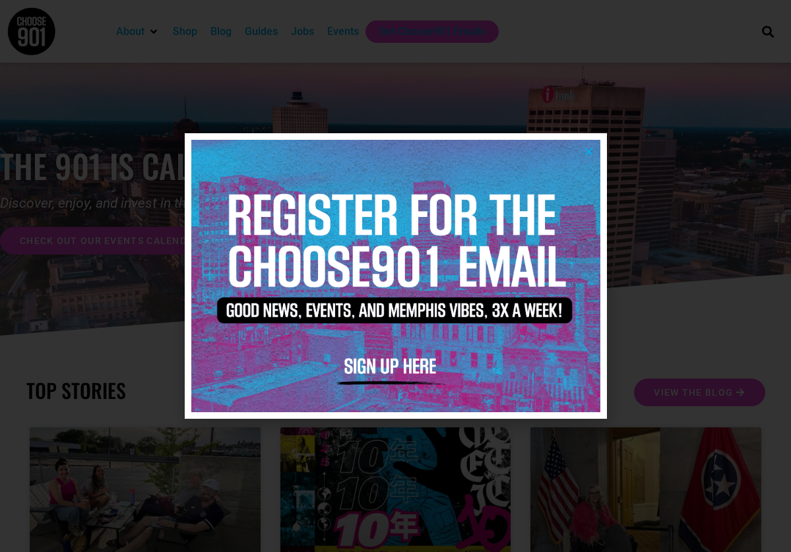
click at [590, 154] on icon "Close" at bounding box center [589, 152] width 10 height 10
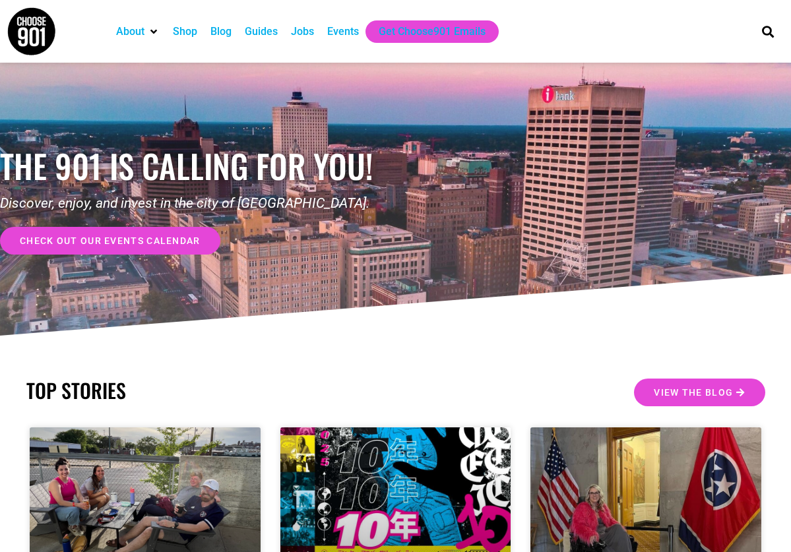
click at [307, 34] on div "Jobs" at bounding box center [302, 32] width 23 height 16
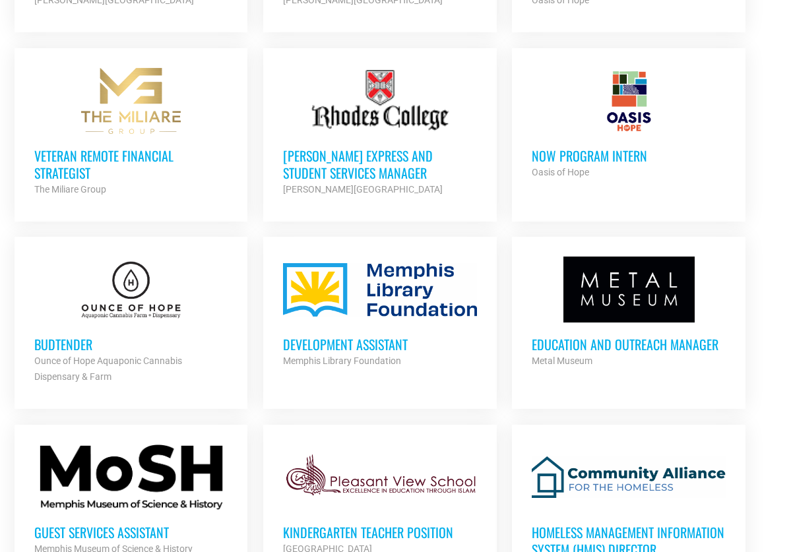
scroll to position [1113, 0]
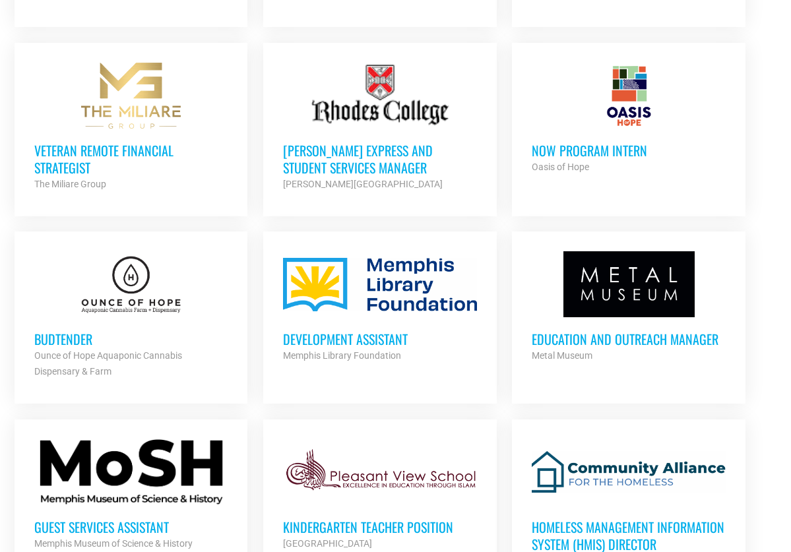
click at [72, 334] on h3 "Budtender" at bounding box center [131, 339] width 194 height 17
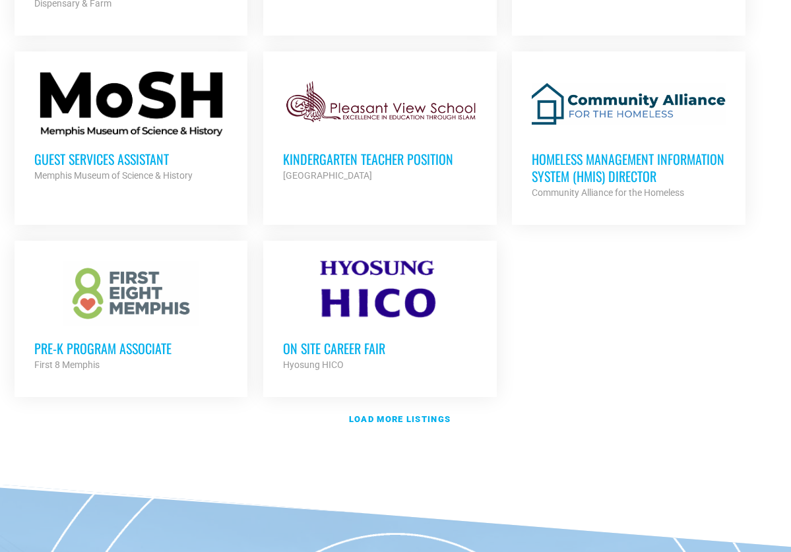
scroll to position [1509, 0]
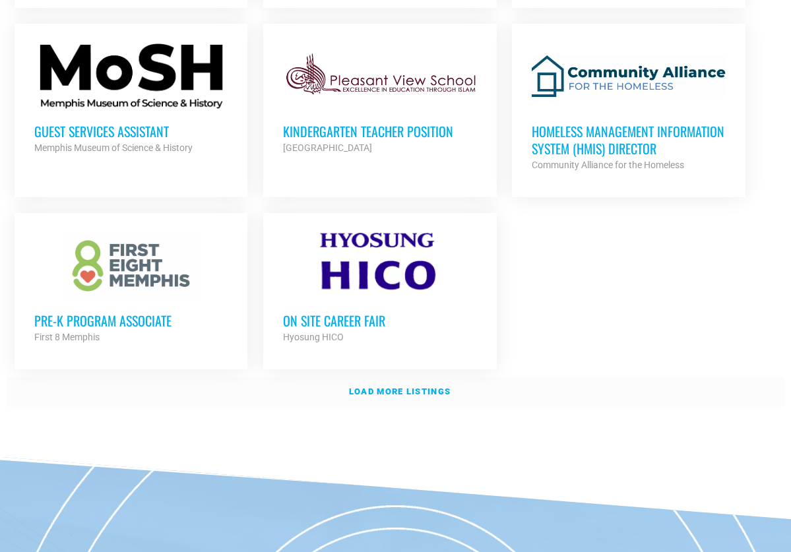
click at [403, 389] on strong "Load more listings" at bounding box center [400, 392] width 102 height 10
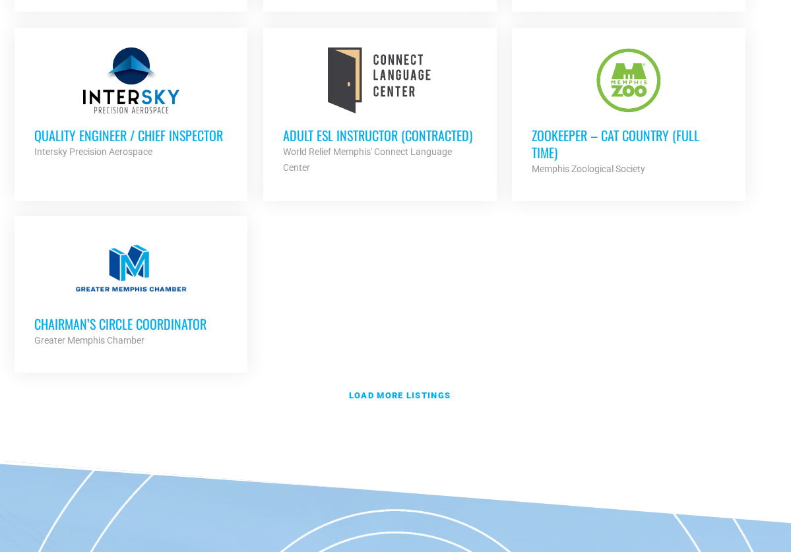
scroll to position [2910, 0]
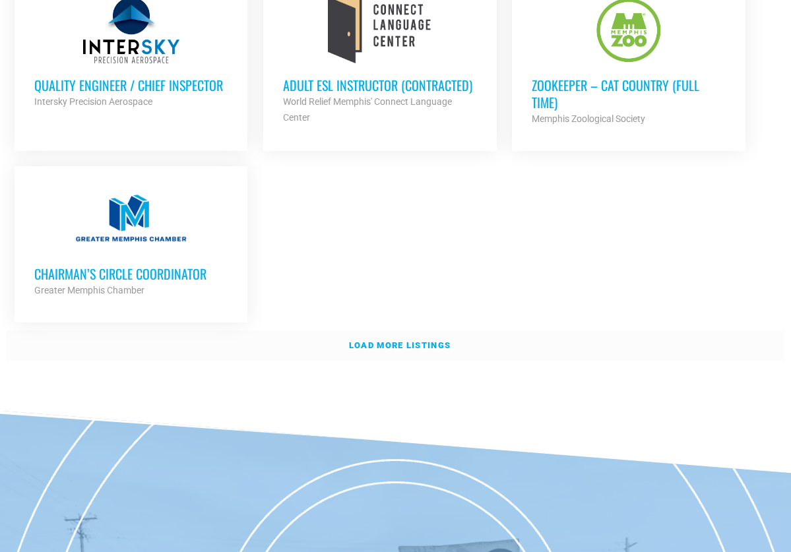
click at [406, 341] on strong "Load more listings" at bounding box center [400, 346] width 102 height 10
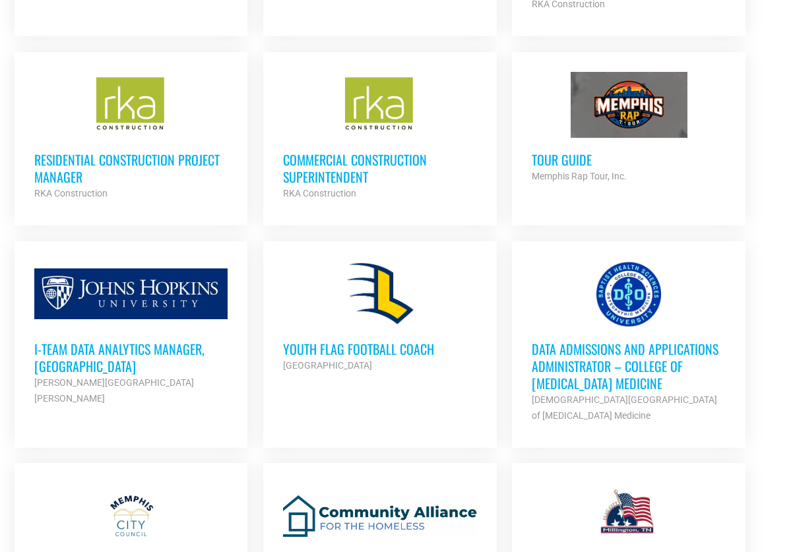
scroll to position [3217, 0]
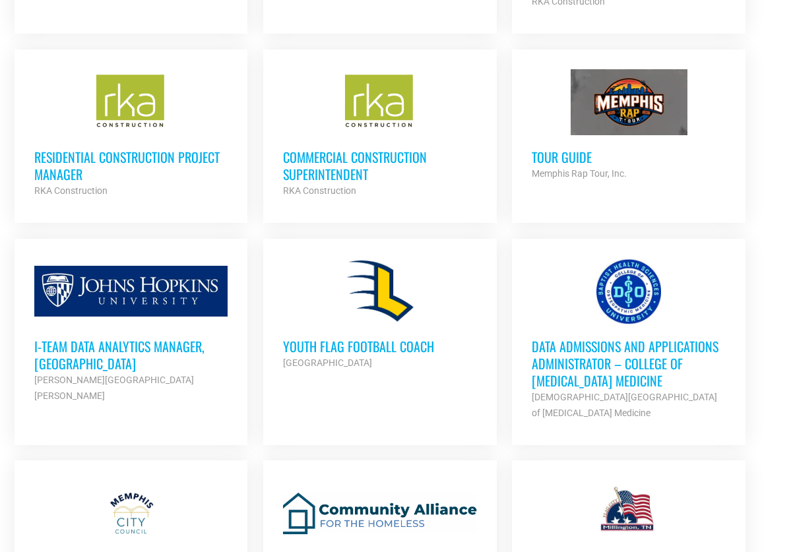
click at [574, 148] on h3 "Tour Guide" at bounding box center [629, 156] width 194 height 17
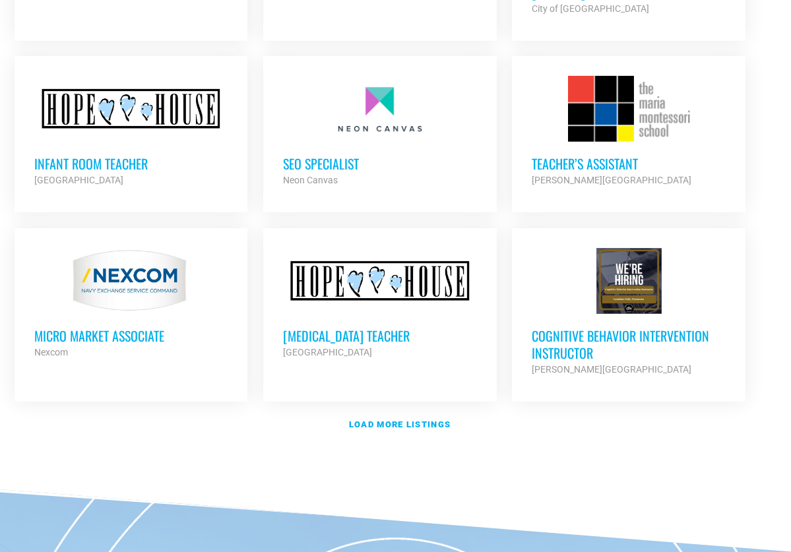
scroll to position [4031, 0]
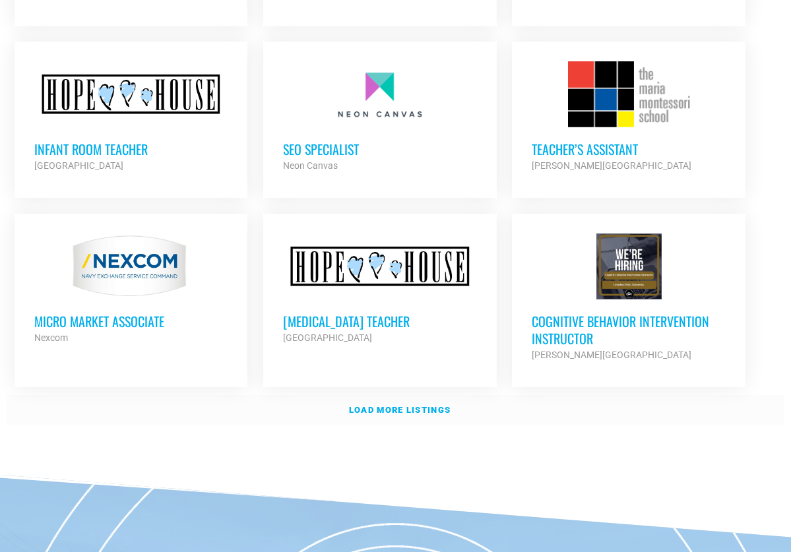
click at [405, 405] on strong "Load more listings" at bounding box center [400, 410] width 102 height 10
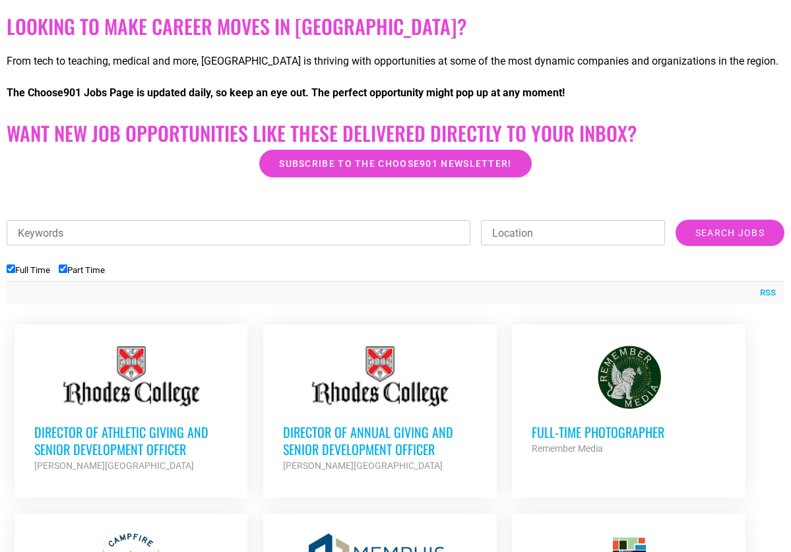
scroll to position [280, 0]
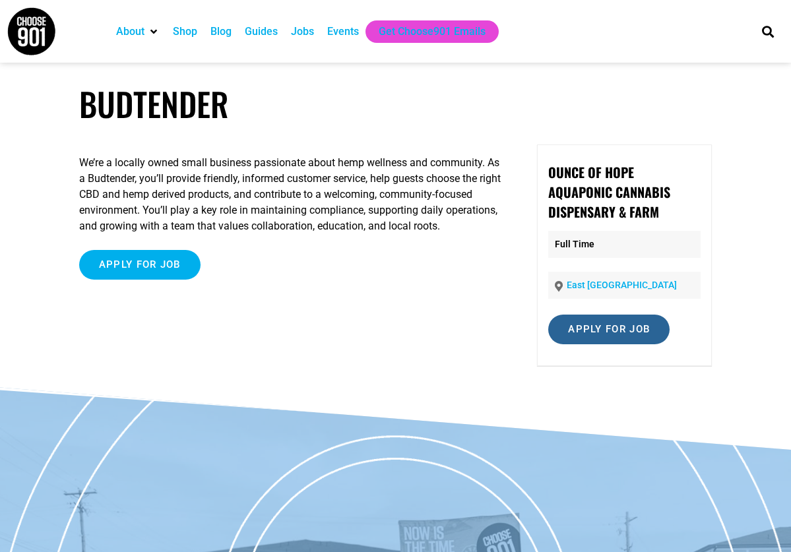
click at [643, 336] on input "Apply for job" at bounding box center [608, 330] width 121 height 30
